Goal: Entertainment & Leisure: Consume media (video, audio)

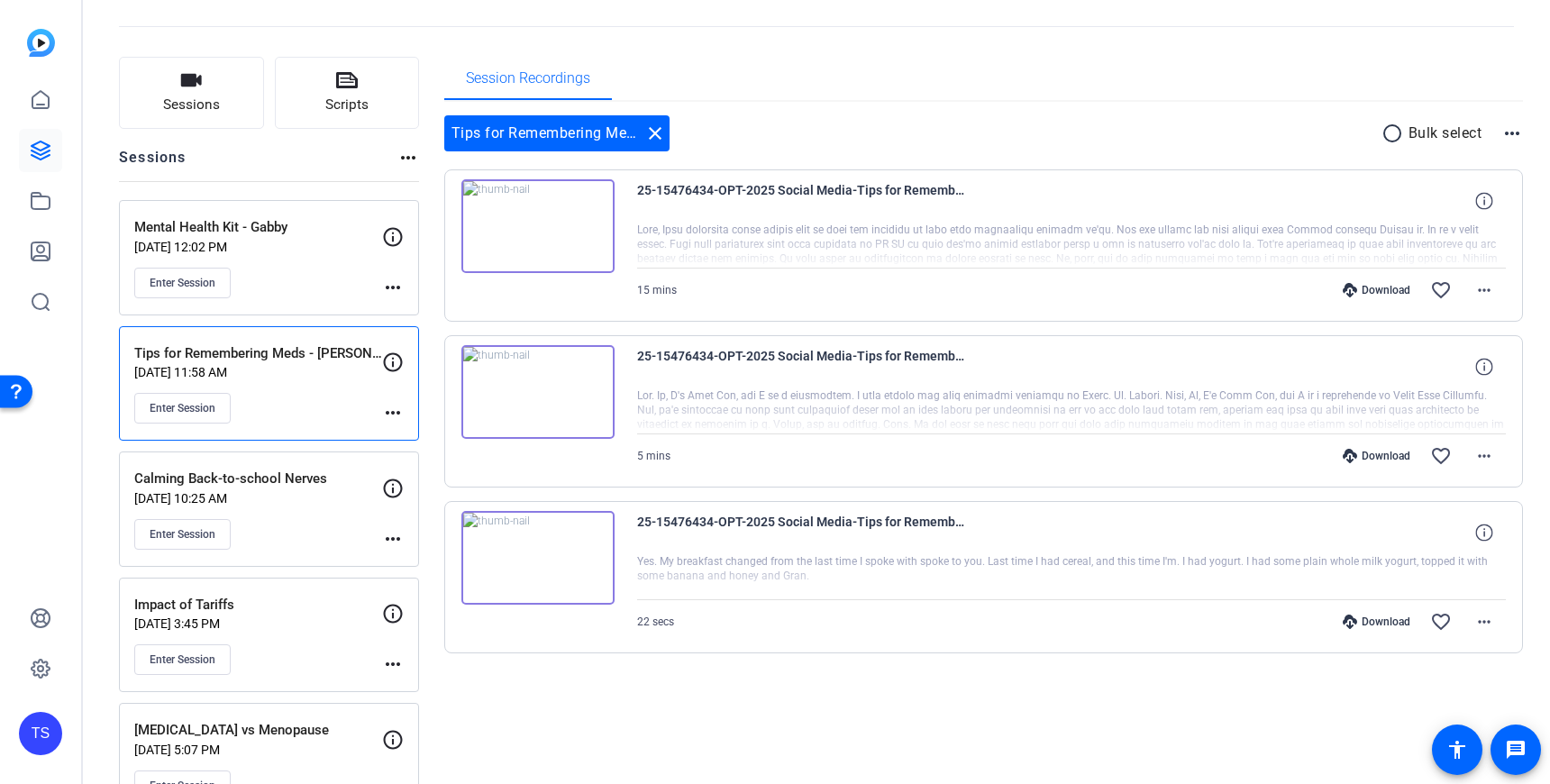
scroll to position [72, 0]
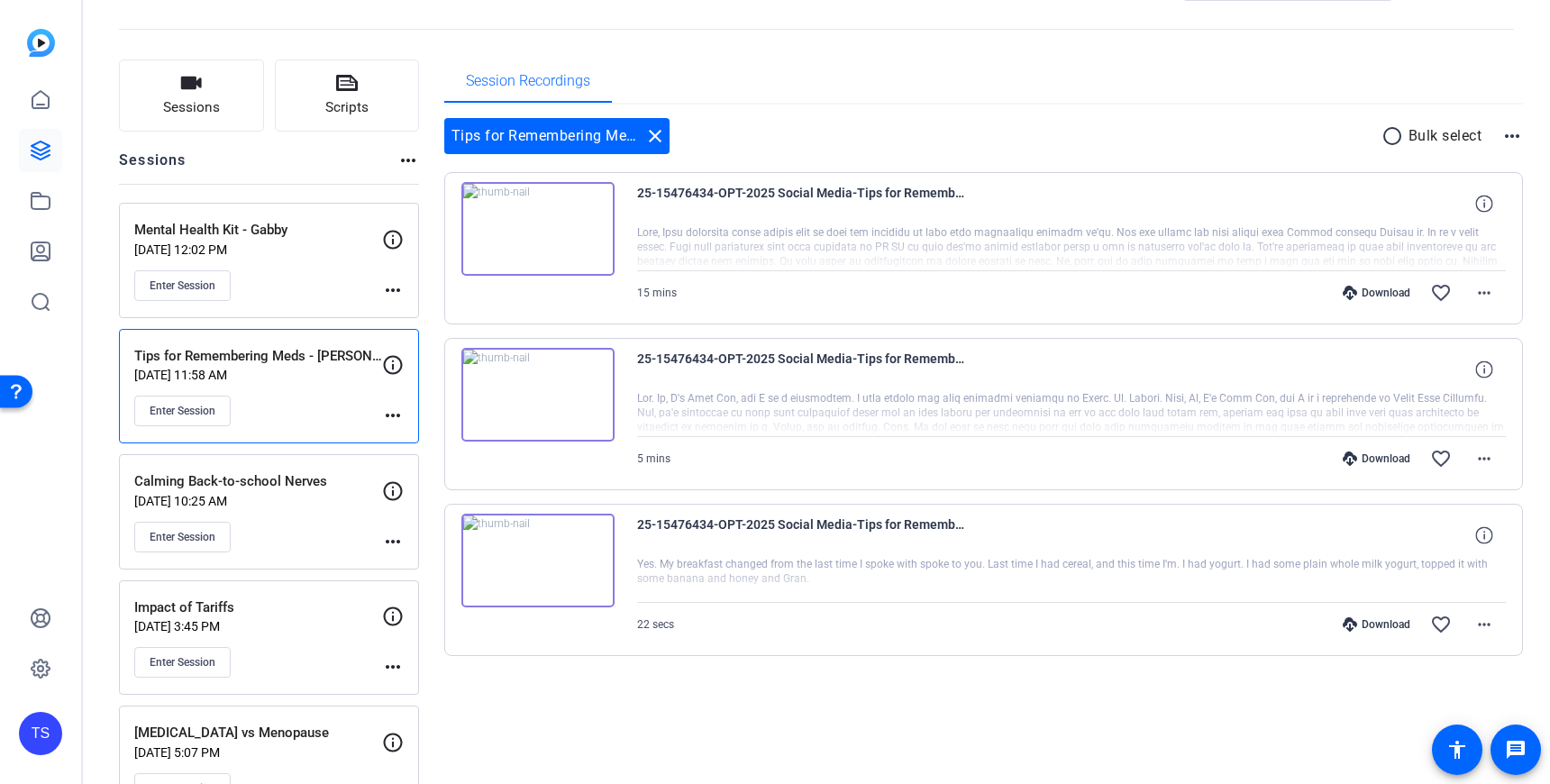
click at [573, 387] on img at bounding box center [538, 395] width 153 height 94
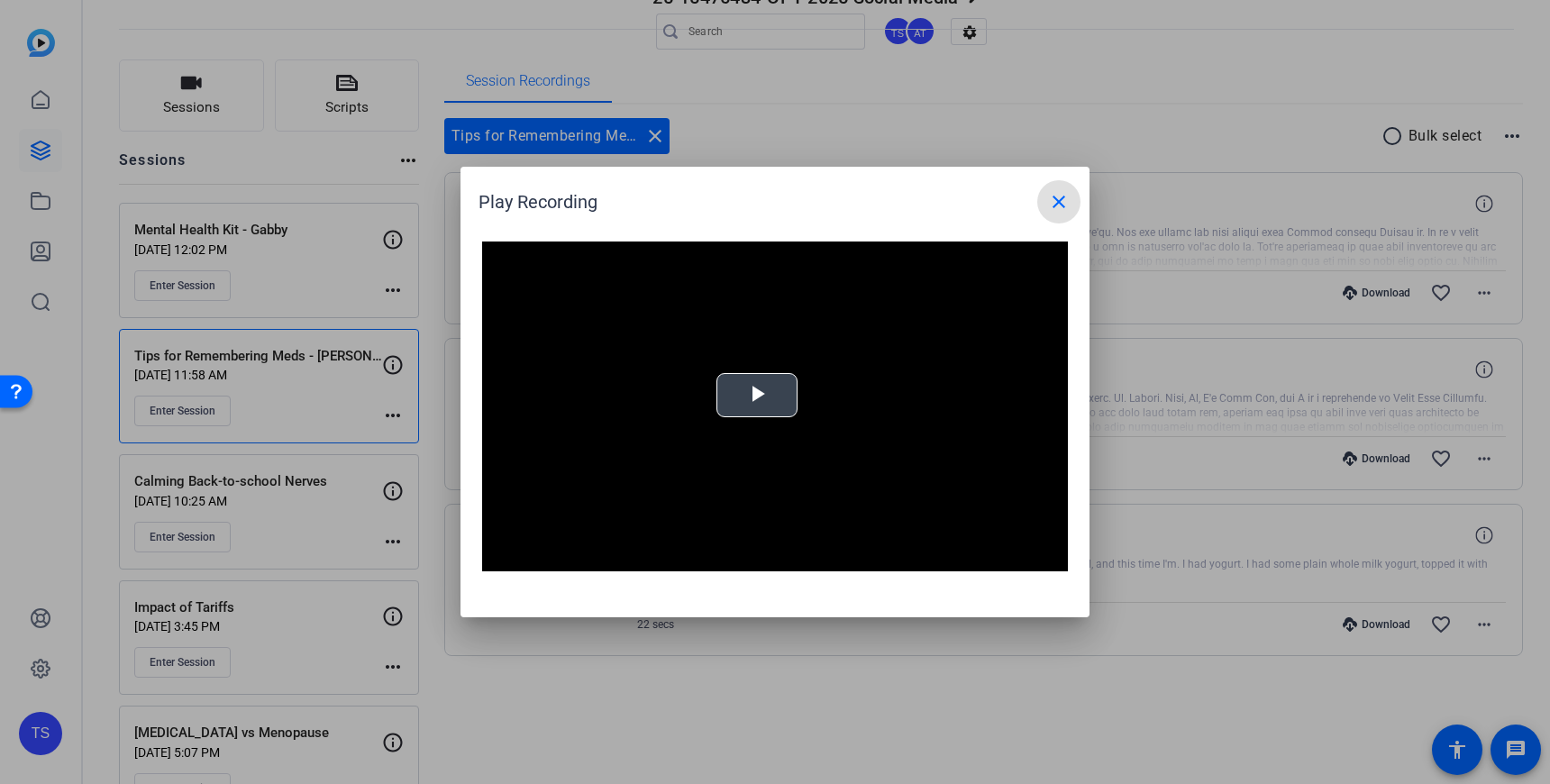
click at [757, 396] on span "Video Player" at bounding box center [757, 396] width 0 height 0
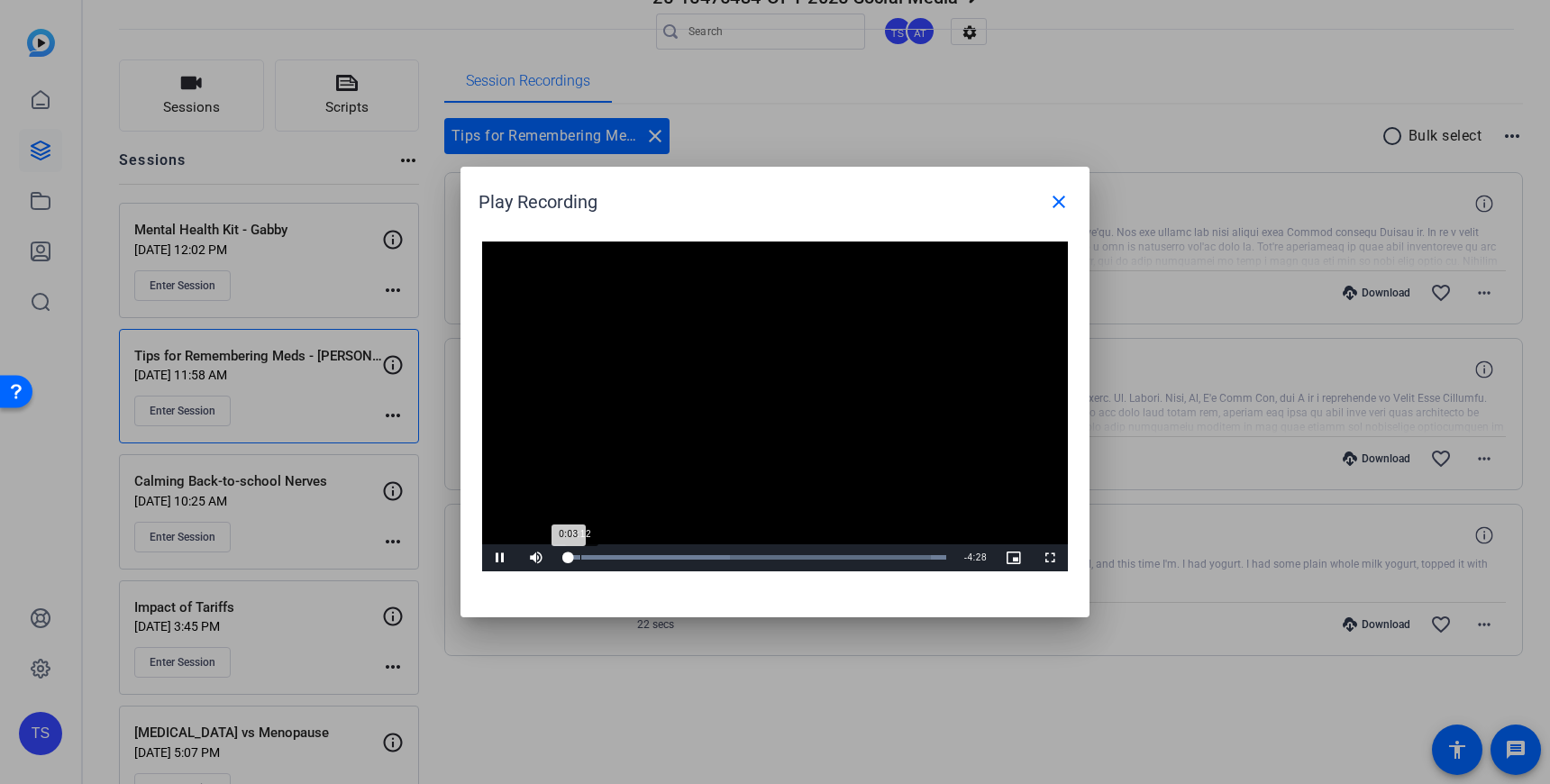
click at [580, 558] on div "Loaded : 100.00% 0:12 0:03" at bounding box center [755, 557] width 383 height 5
click at [621, 556] on div "Loaded : 100.00% 0:40 0:28" at bounding box center [755, 557] width 383 height 5
click at [641, 557] on div "Loaded : 100.00% 0:54 0:41" at bounding box center [755, 557] width 383 height 5
click at [564, 556] on div "17%" at bounding box center [576, 557] width 37 height 3
click at [575, 558] on div "46%" at bounding box center [576, 557] width 37 height 3
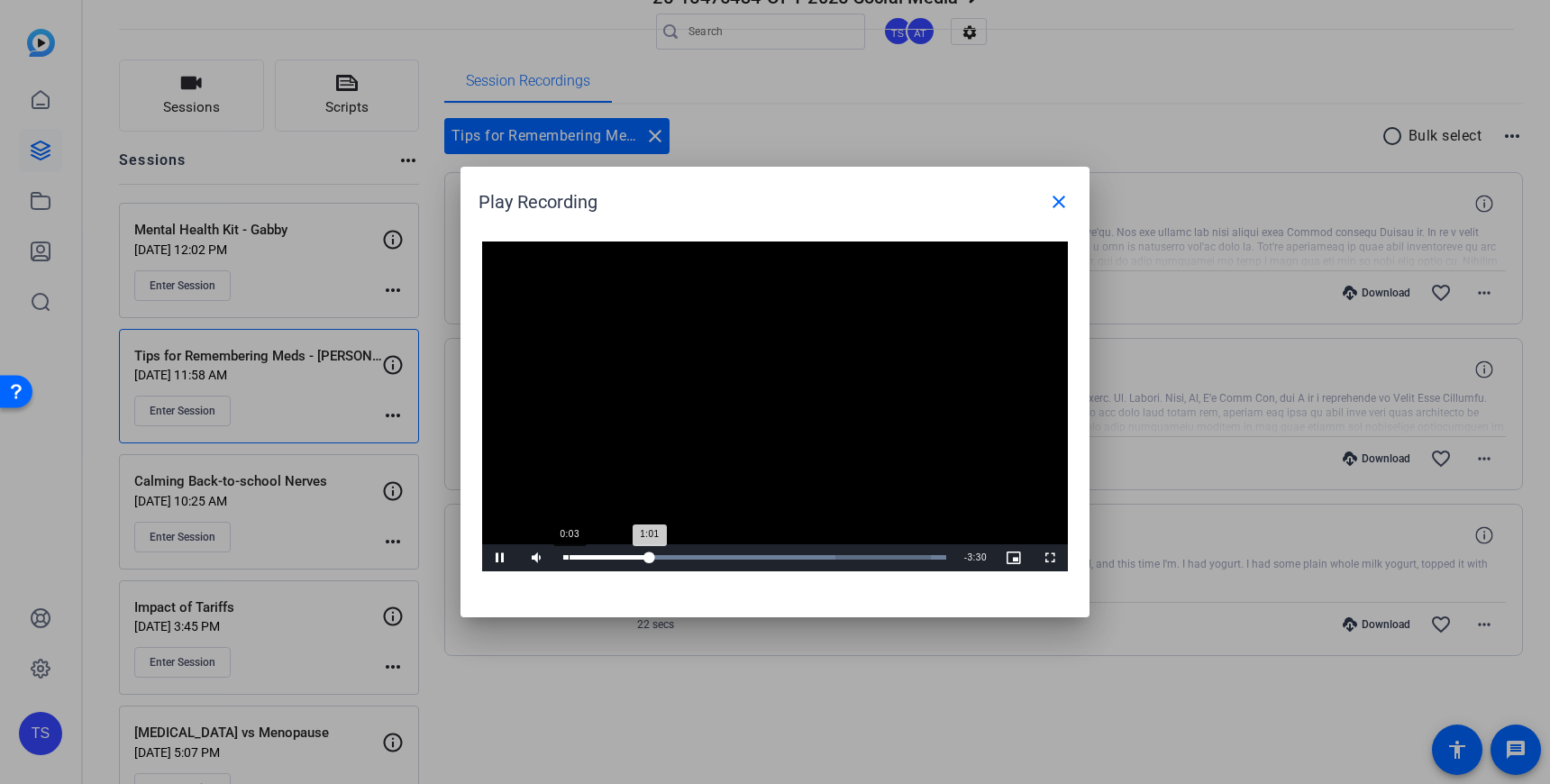
click at [570, 558] on div "Loaded : 100.00% 0:03 1:01" at bounding box center [755, 557] width 383 height 5
click at [494, 558] on span "Video Player" at bounding box center [500, 558] width 36 height 0
click at [592, 559] on div "0:20" at bounding box center [592, 557] width 1 height 5
click at [498, 558] on span "Video Player" at bounding box center [500, 558] width 36 height 0
click at [497, 558] on span "Video Player" at bounding box center [500, 558] width 36 height 0
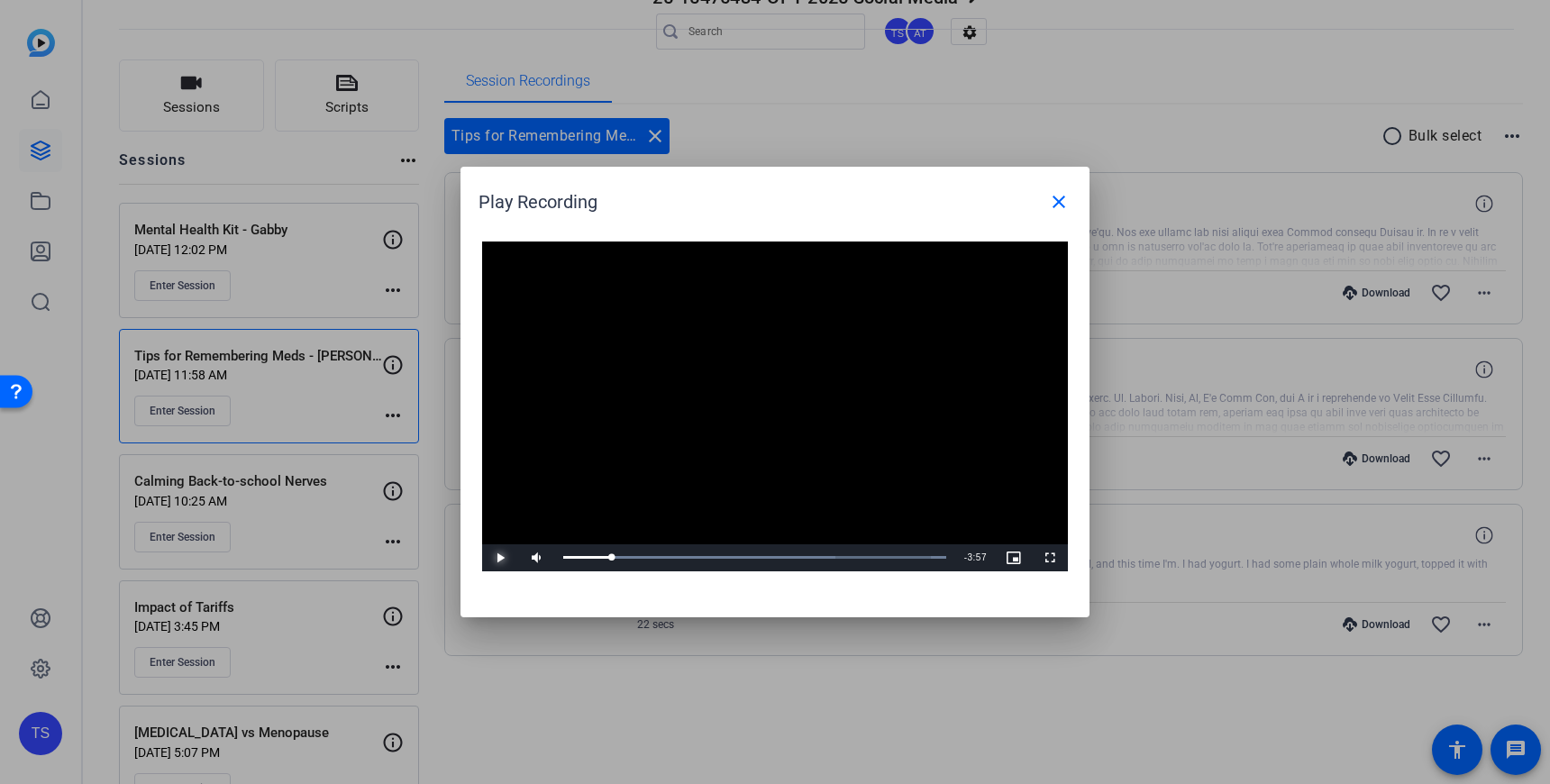
click at [498, 558] on span "Video Player" at bounding box center [500, 558] width 36 height 0
click at [497, 558] on span "Video Player" at bounding box center [500, 558] width 36 height 0
drag, startPoint x: 1052, startPoint y: 206, endPoint x: 1042, endPoint y: 208, distance: 10.2
click at [1051, 206] on mat-icon "close" at bounding box center [1059, 202] width 22 height 22
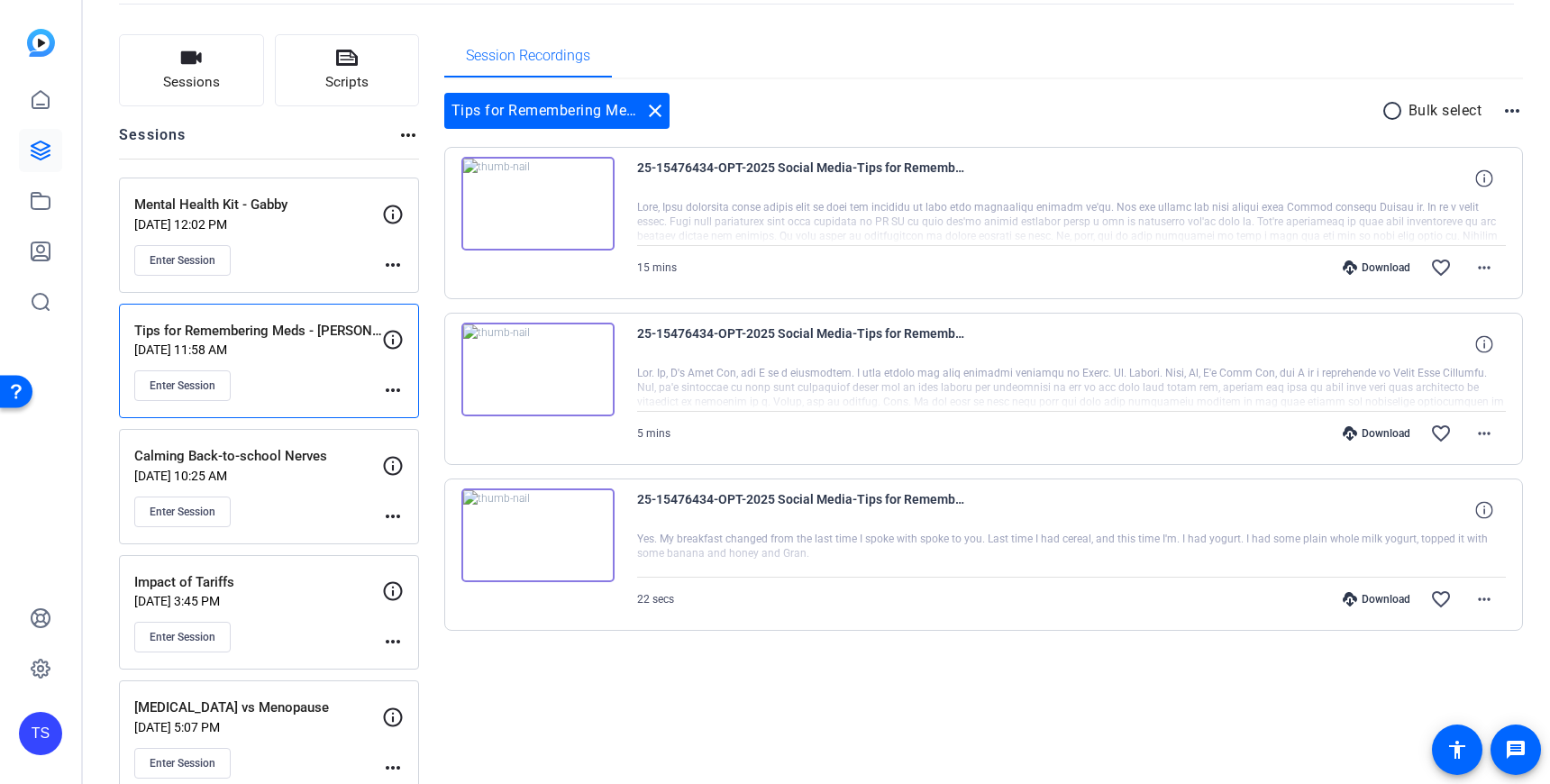
scroll to position [95, 0]
